Goal: Information Seeking & Learning: Learn about a topic

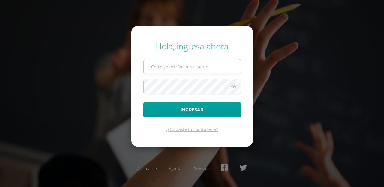
click at [218, 67] on input "text" at bounding box center [192, 66] width 97 height 15
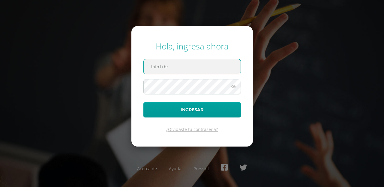
click at [218, 65] on input "info1+br" at bounding box center [192, 66] width 97 height 15
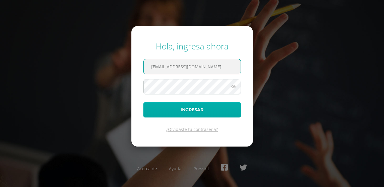
type input "info1+brithanyquixtan@edoo.io"
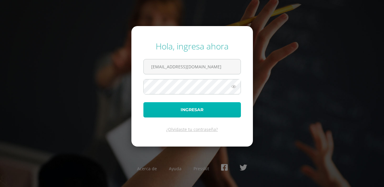
click at [218, 108] on button "Ingresar" at bounding box center [191, 109] width 97 height 15
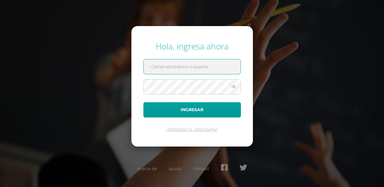
click at [218, 71] on input "text" at bounding box center [192, 66] width 97 height 15
type input "info1+brithanyquixtan@edoo.io"
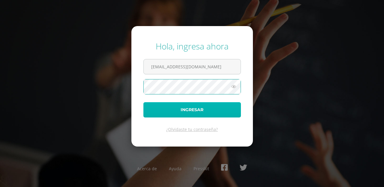
click at [218, 106] on button "Ingresar" at bounding box center [191, 109] width 97 height 15
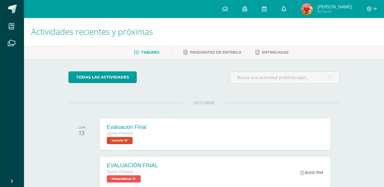
click at [284, 13] on link at bounding box center [283, 9] width 19 height 18
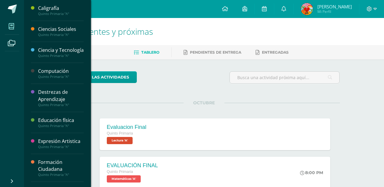
click at [7, 26] on span at bounding box center [11, 25] width 13 height 13
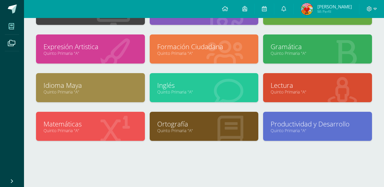
scroll to position [100, 0]
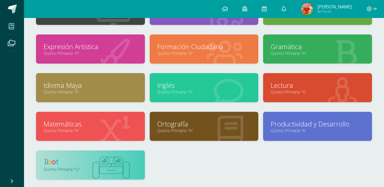
click at [84, 159] on link at bounding box center [90, 162] width 94 height 9
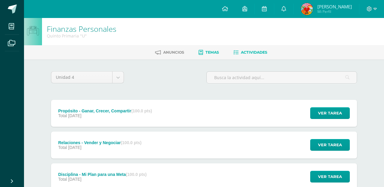
click at [205, 53] on span "Temas" at bounding box center [211, 52] width 13 height 4
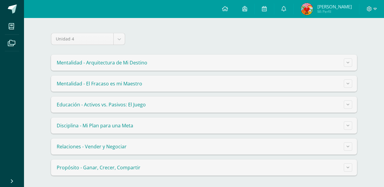
scroll to position [46, 0]
